Goal: Task Accomplishment & Management: Manage account settings

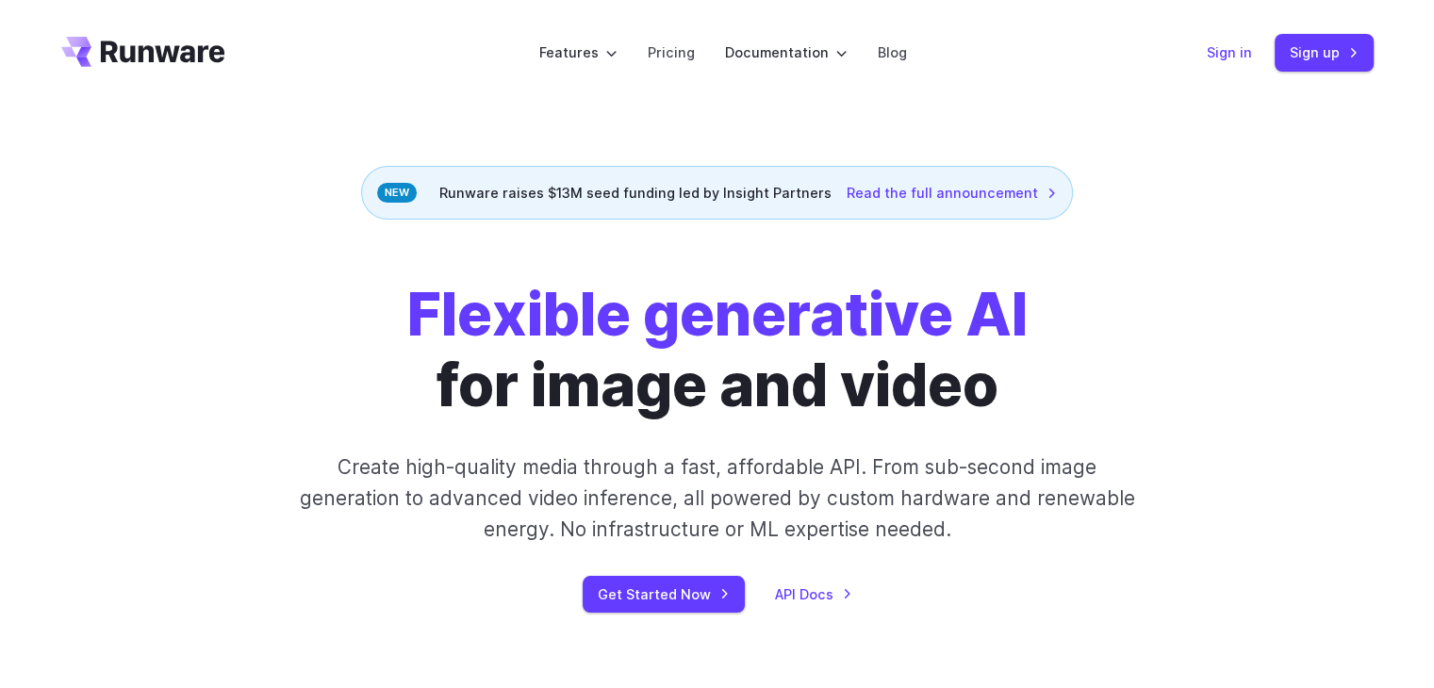
click at [1224, 49] on link "Sign in" at bounding box center [1229, 52] width 45 height 22
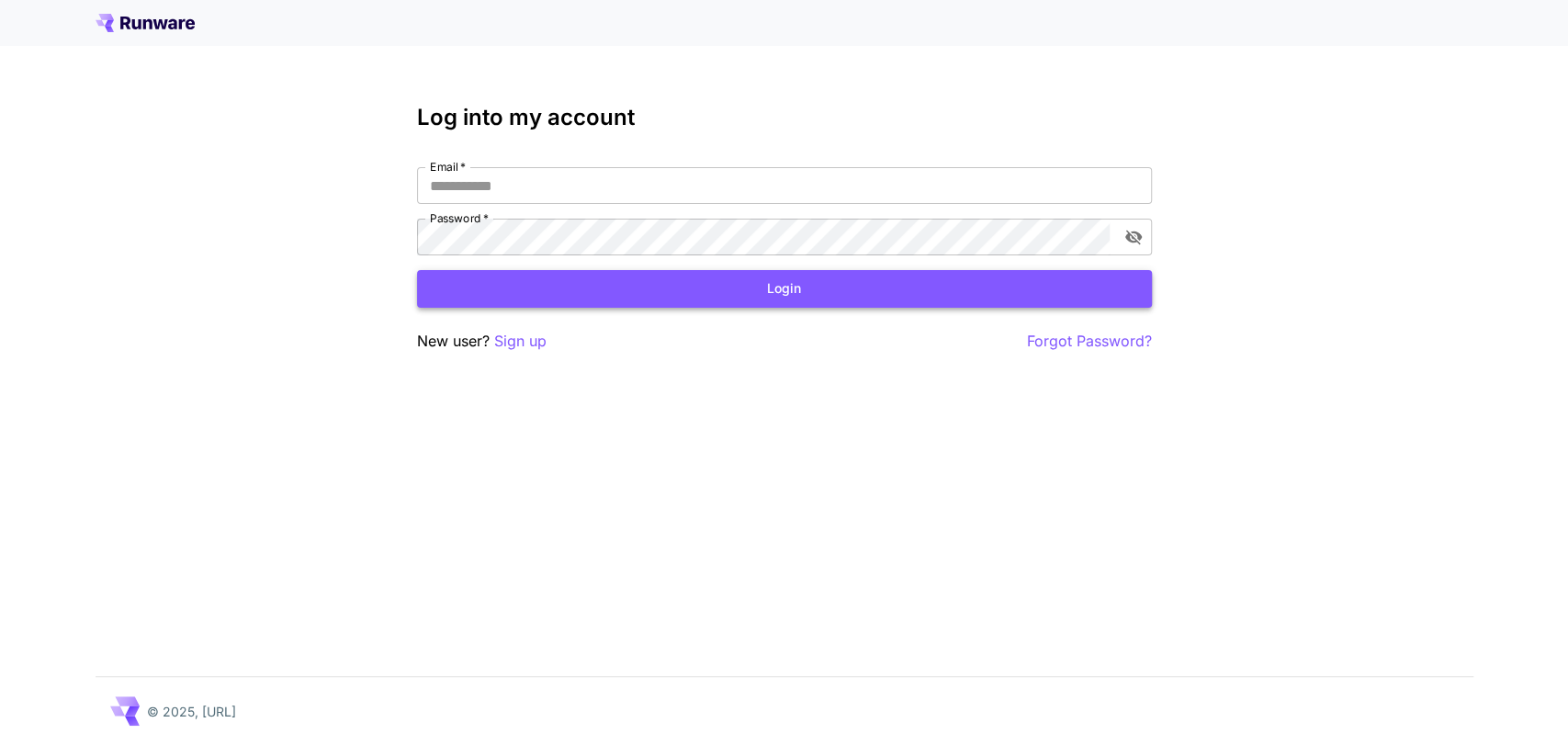
type input "**********"
click at [535, 299] on button "Login" at bounding box center [784, 288] width 734 height 38
